Goal: Navigation & Orientation: Go to known website

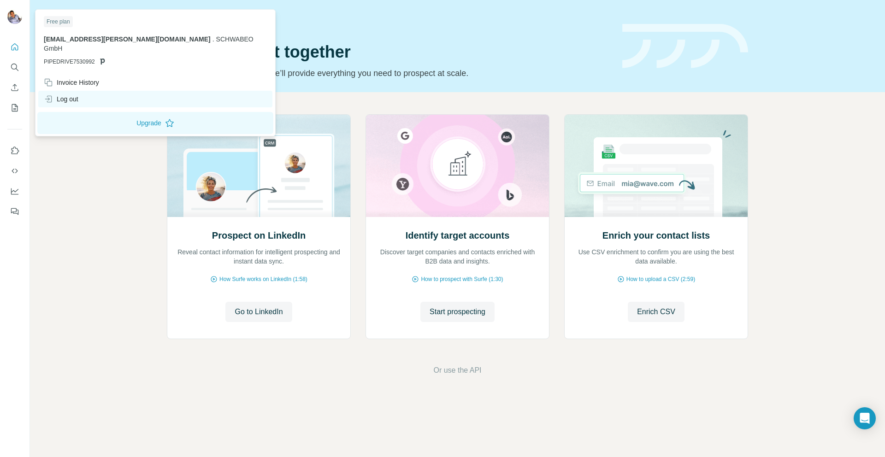
click at [65, 95] on div "Log out" at bounding box center [61, 99] width 35 height 9
click at [12, 17] on img at bounding box center [14, 16] width 15 height 15
click at [99, 112] on button "Upgrade" at bounding box center [155, 123] width 236 height 22
click at [269, 33] on div "Quick start Let’s prospect together Pick your starting point and we’ll provide …" at bounding box center [389, 45] width 445 height 67
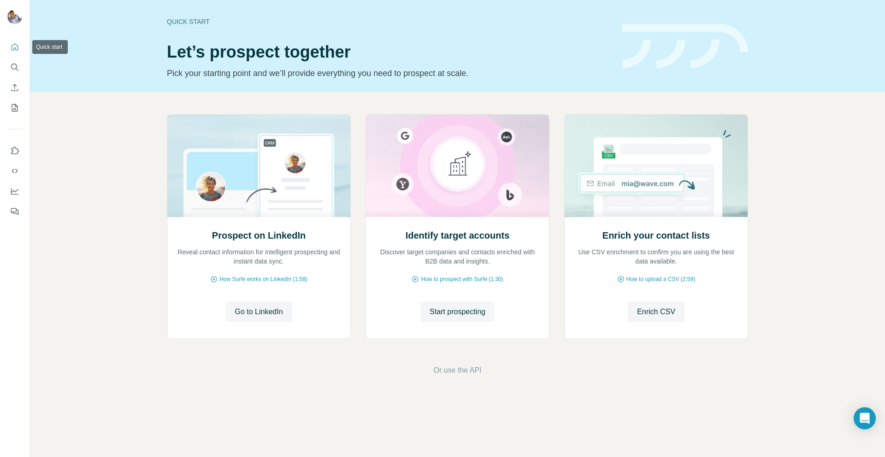
click at [12, 47] on icon "Quick start" at bounding box center [14, 46] width 9 height 9
click at [23, 43] on div at bounding box center [15, 126] width 30 height 187
click at [256, 316] on span "Go to LinkedIn" at bounding box center [259, 312] width 48 height 11
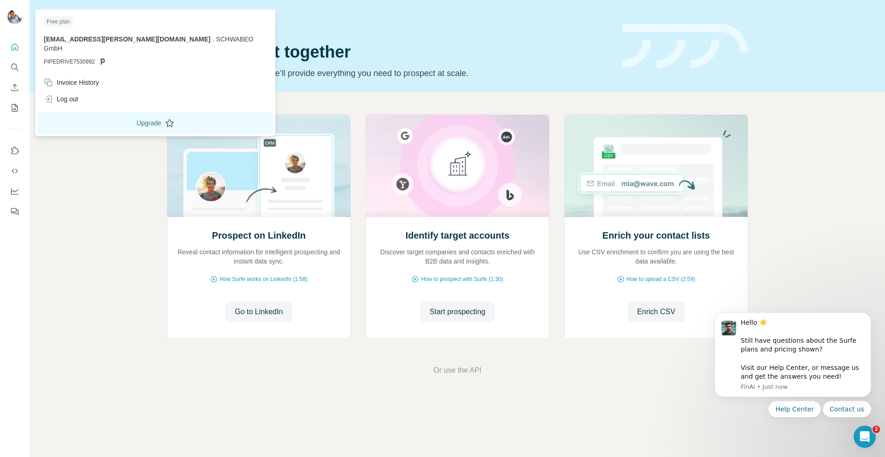
click at [121, 112] on button "Upgrade" at bounding box center [155, 123] width 236 height 22
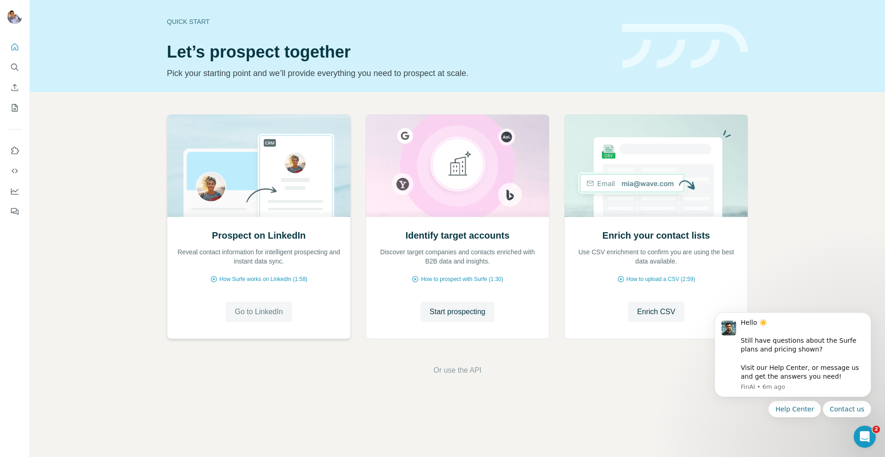
click at [238, 313] on span "Go to LinkedIn" at bounding box center [259, 312] width 48 height 11
